Goal: Information Seeking & Learning: Learn about a topic

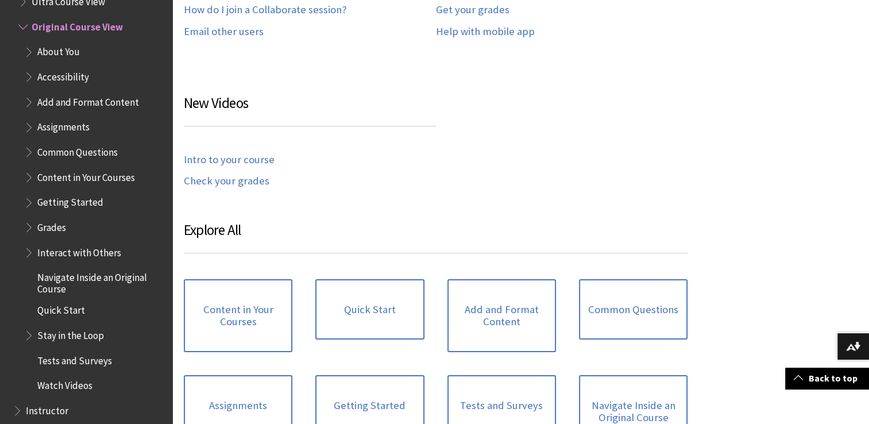
scroll to position [920, 0]
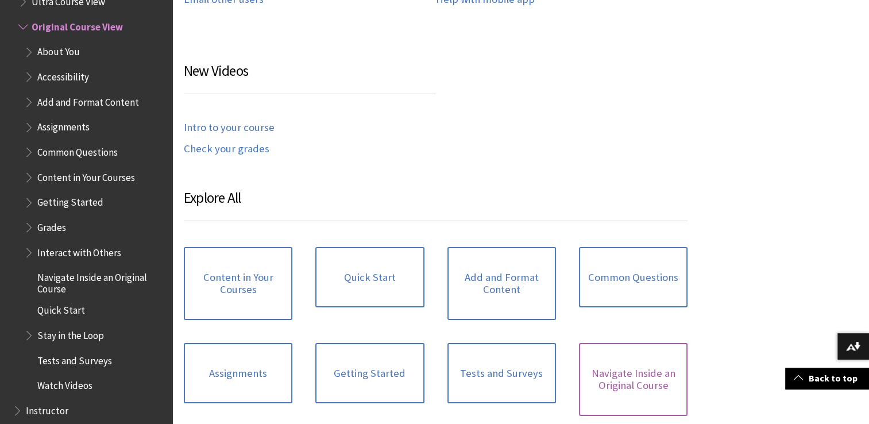
click at [636, 377] on link "Navigate Inside an Original Course" at bounding box center [633, 379] width 109 height 73
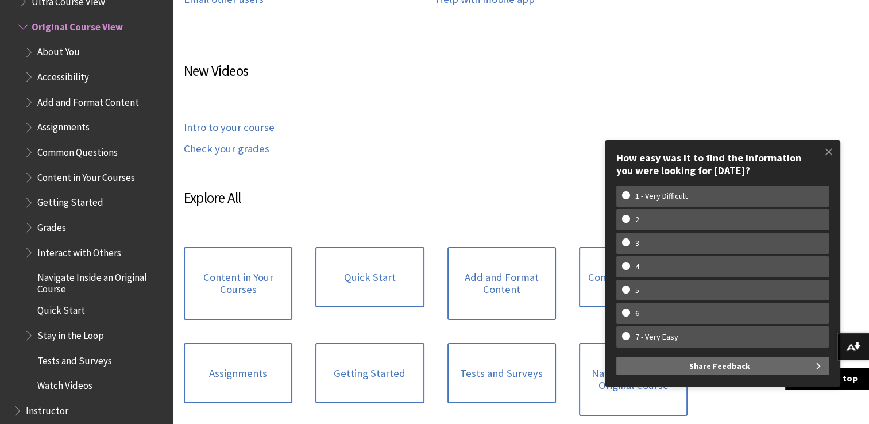
click at [850, 61] on div "open the video on Vimeo ." at bounding box center [520, 36] width 697 height 1252
click at [832, 150] on span at bounding box center [829, 152] width 24 height 24
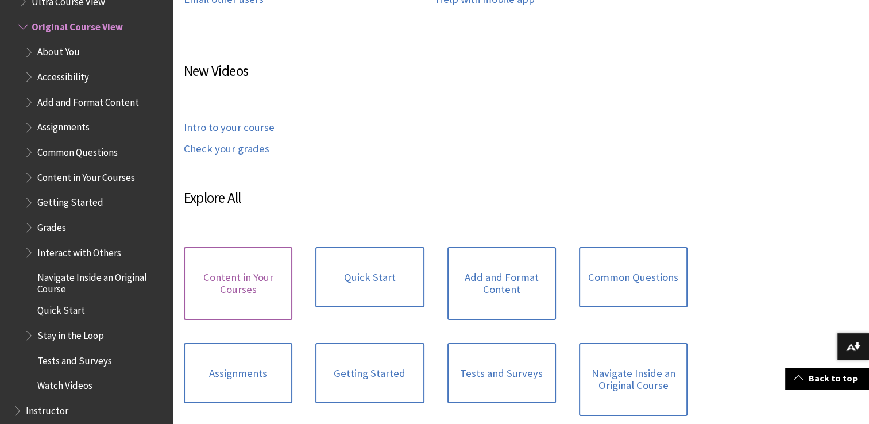
click at [254, 284] on link "Content in Your Courses" at bounding box center [238, 283] width 109 height 73
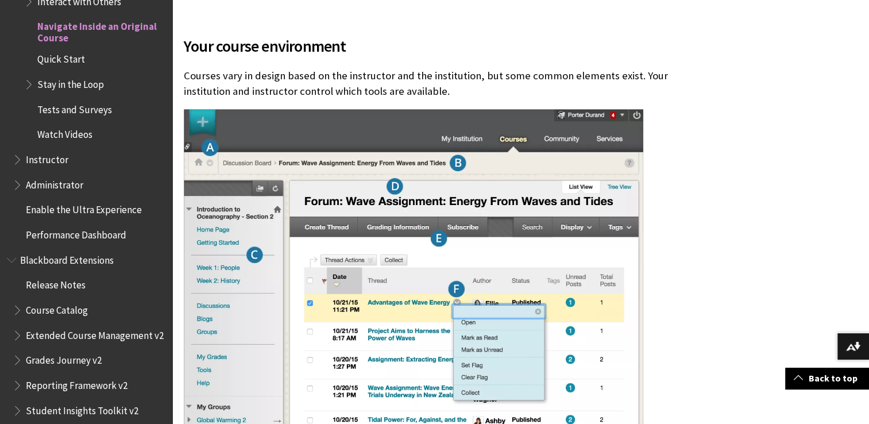
scroll to position [359, 0]
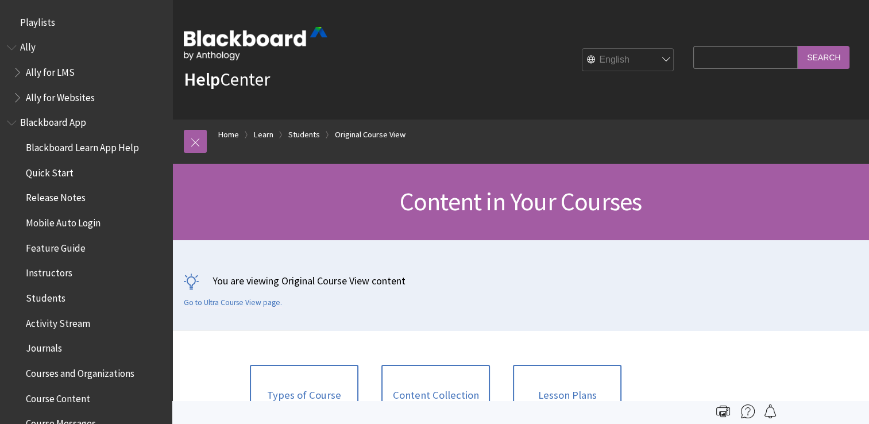
scroll to position [1507, 0]
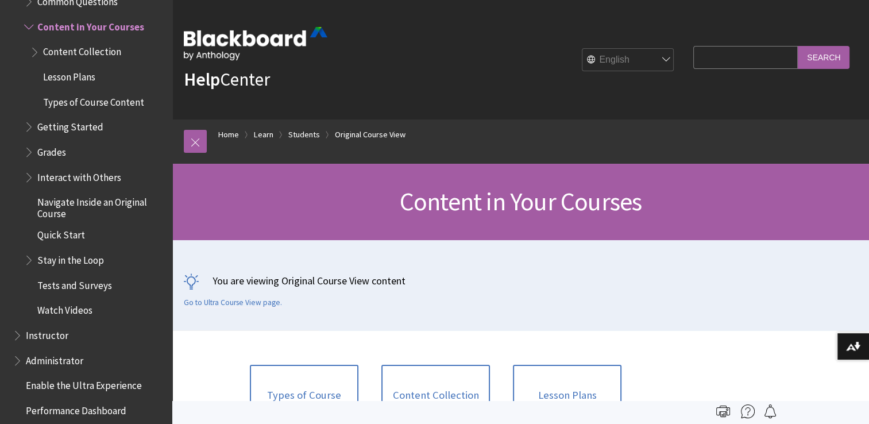
click at [73, 407] on span "Performance Dashboard" at bounding box center [76, 409] width 100 height 16
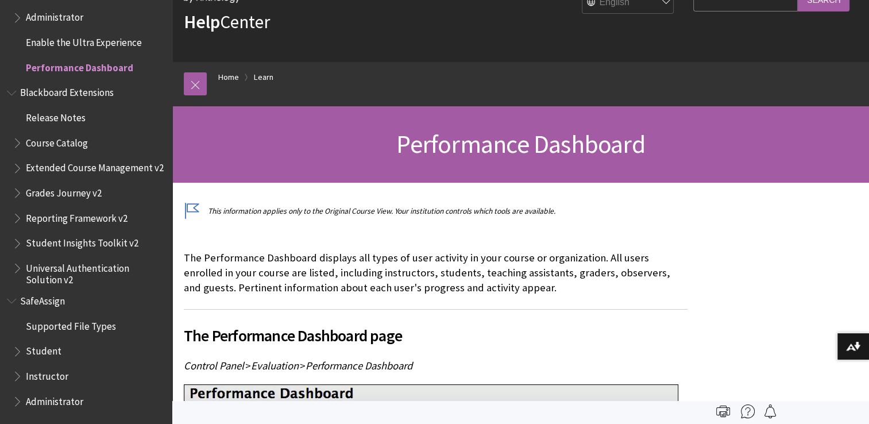
scroll to position [57, 0]
click at [39, 361] on span "Student" at bounding box center [89, 352] width 153 height 20
